Goal: Navigation & Orientation: Find specific page/section

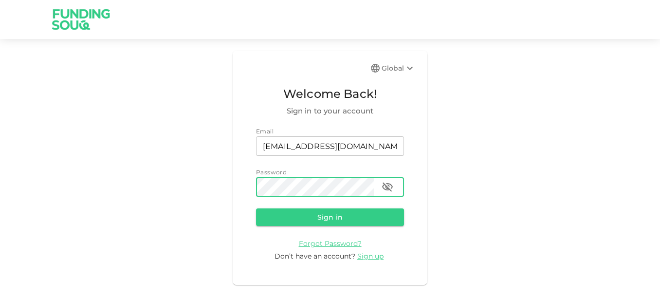
click at [256, 208] on button "Sign in" at bounding box center [330, 217] width 148 height 18
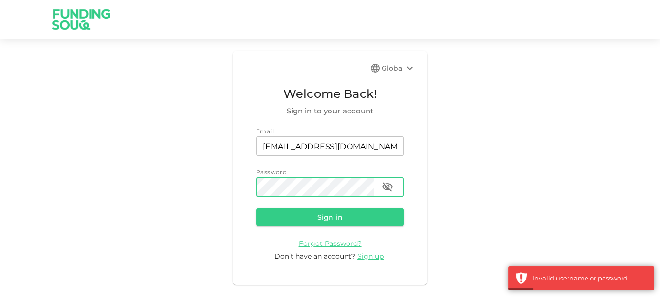
click at [384, 187] on icon "button" at bounding box center [388, 187] width 12 height 12
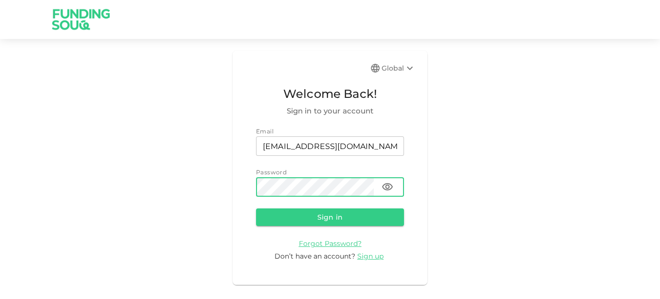
click at [231, 188] on div "Global Welcome Back! Sign in to your account Email email titanabc@hotmail.com e…" at bounding box center [330, 168] width 660 height 234
click at [256, 208] on button "Sign in" at bounding box center [330, 217] width 148 height 18
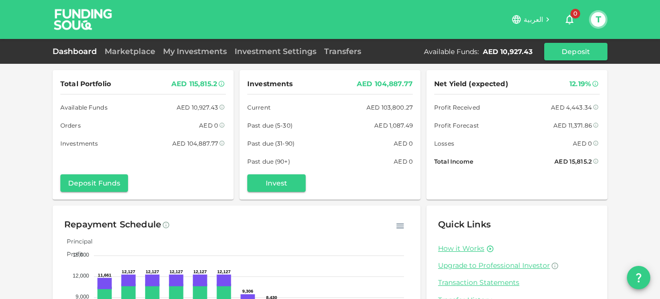
click at [126, 46] on div "Marketplace" at bounding box center [130, 52] width 58 height 12
click at [126, 49] on link "Marketplace" at bounding box center [130, 51] width 58 height 9
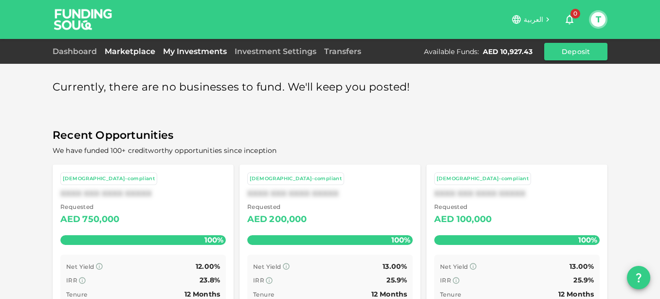
click at [184, 51] on link "My Investments" at bounding box center [195, 51] width 72 height 9
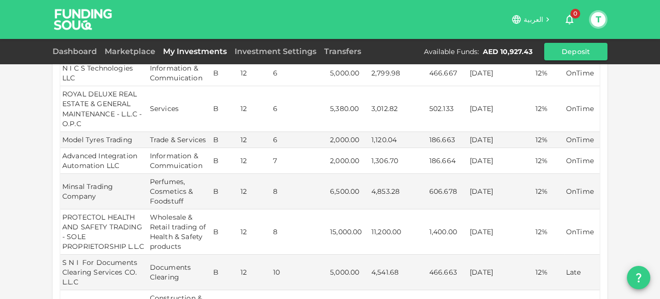
scroll to position [270, 0]
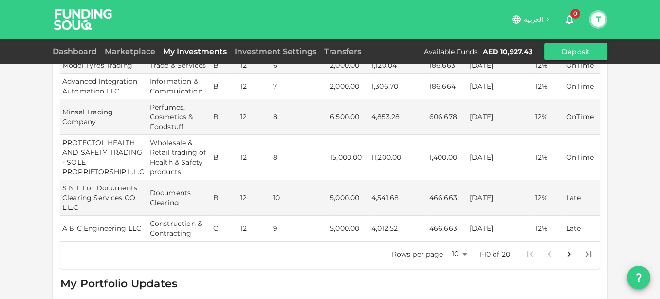
click at [463, 238] on body "العربية 0 T Dashboard Marketplace My Investments Investment Settings Transfers …" at bounding box center [330, 149] width 660 height 299
click at [455, 249] on li "25" at bounding box center [454, 247] width 29 height 18
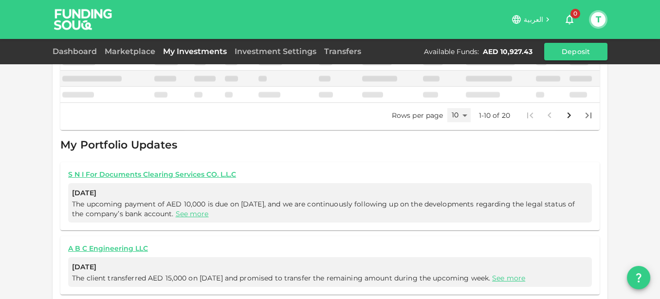
type input "25"
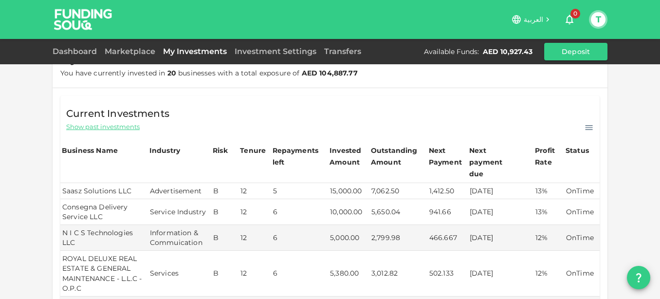
scroll to position [0, 0]
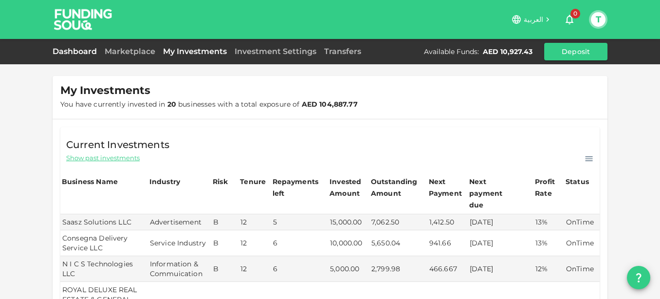
click at [81, 56] on link "Dashboard" at bounding box center [77, 51] width 48 height 9
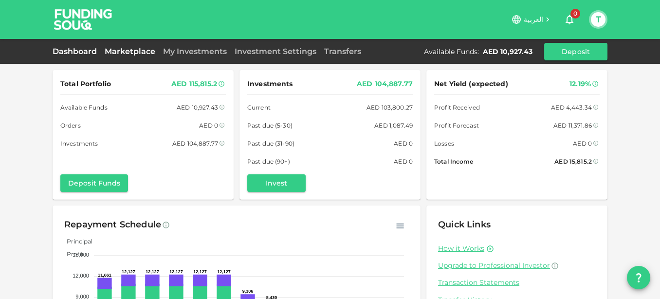
click at [128, 51] on link "Marketplace" at bounding box center [130, 51] width 58 height 9
click at [133, 51] on link "Marketplace" at bounding box center [130, 51] width 58 height 9
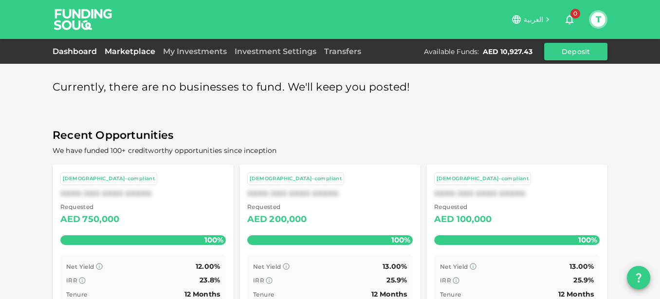
click at [75, 51] on link "Dashboard" at bounding box center [77, 51] width 48 height 9
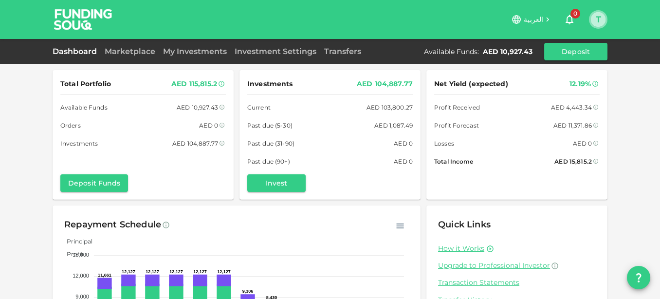
click at [603, 18] on button "T" at bounding box center [598, 19] width 15 height 15
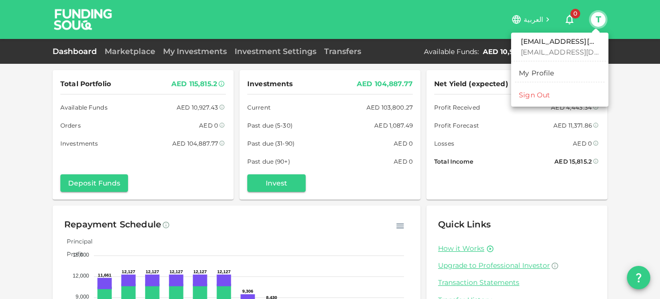
click at [539, 91] on div "Sign Out" at bounding box center [534, 95] width 31 height 10
